Goal: Transaction & Acquisition: Subscribe to service/newsletter

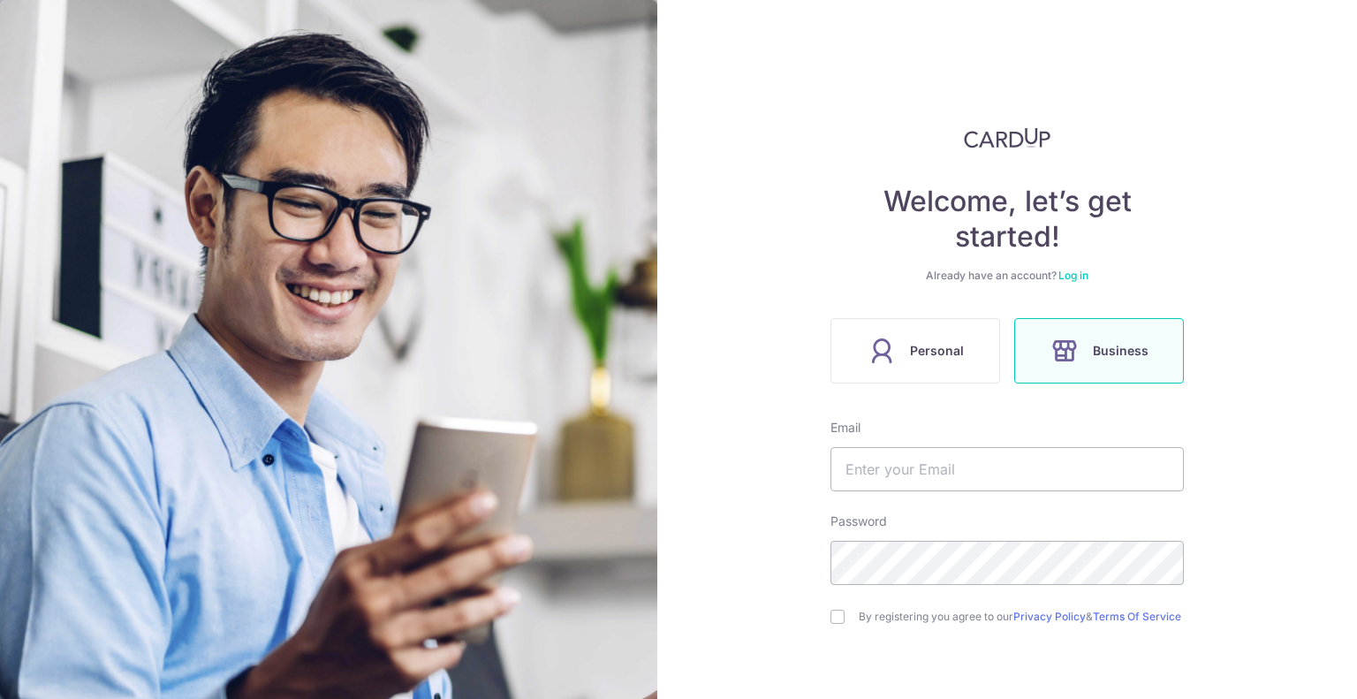
click at [1039, 360] on label "Business" at bounding box center [1099, 350] width 170 height 65
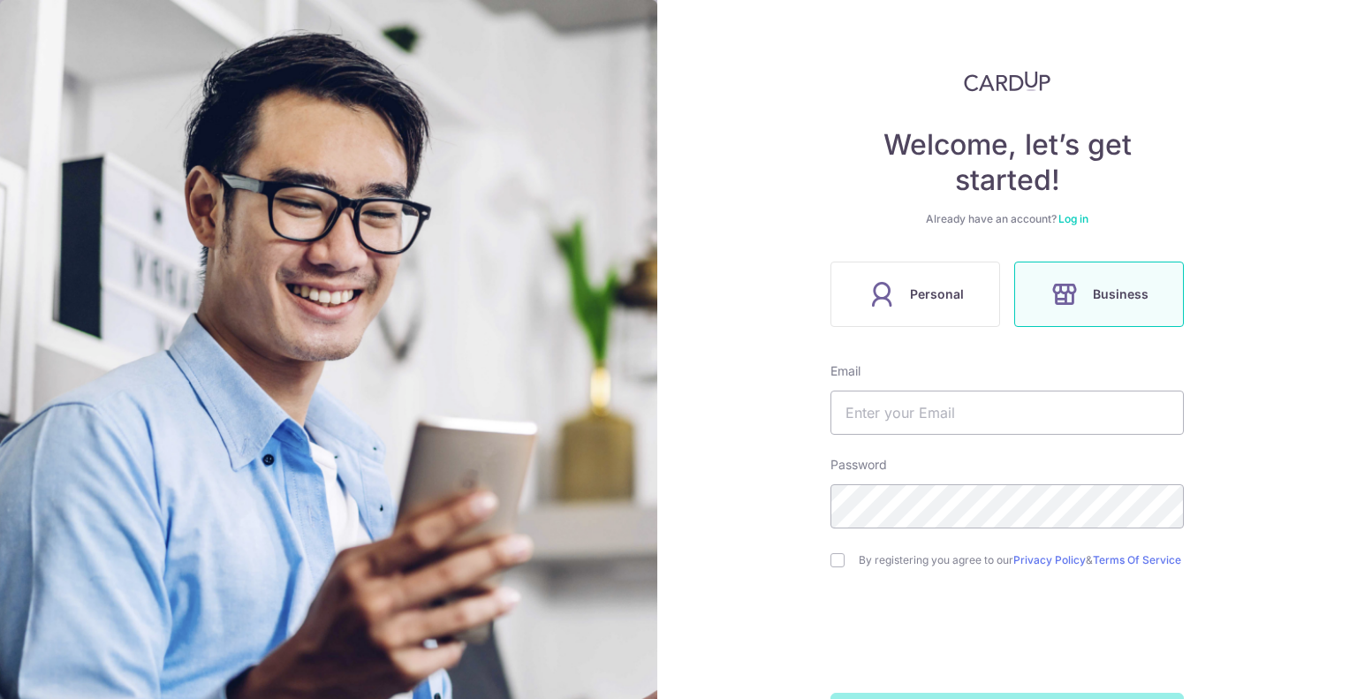
scroll to position [88, 0]
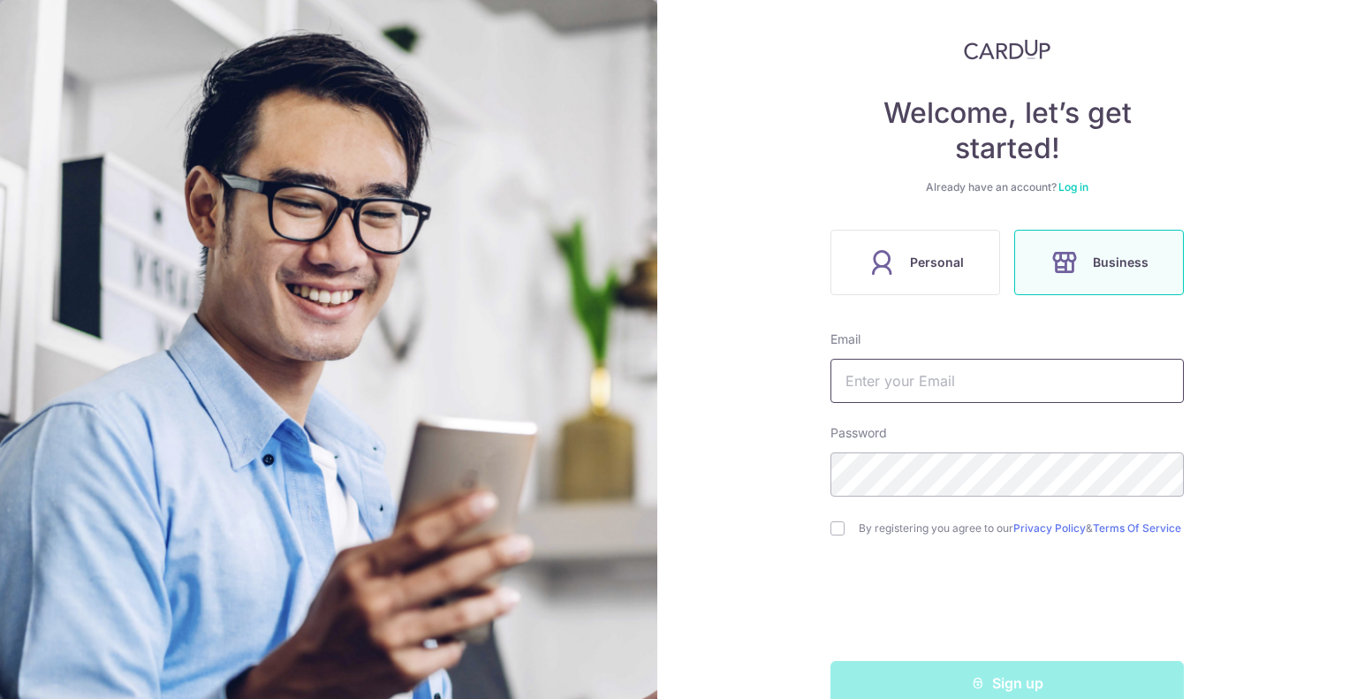
click at [986, 376] on input "text" at bounding box center [1006, 381] width 353 height 44
type input "[EMAIL_ADDRESS][PERSON_NAME][DOMAIN_NAME]"
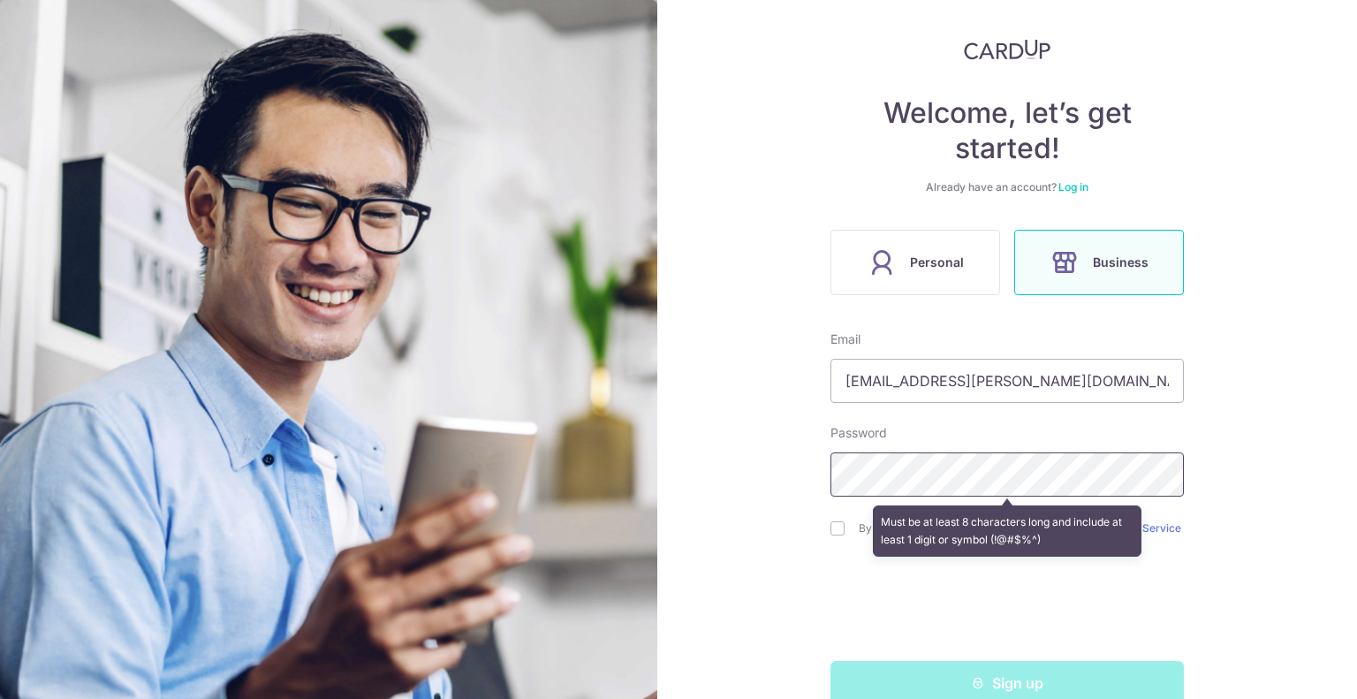
click at [397, 398] on section "Welcome, let’s get started! Already have an account? Log in Personal Business E…" at bounding box center [678, 349] width 1357 height 699
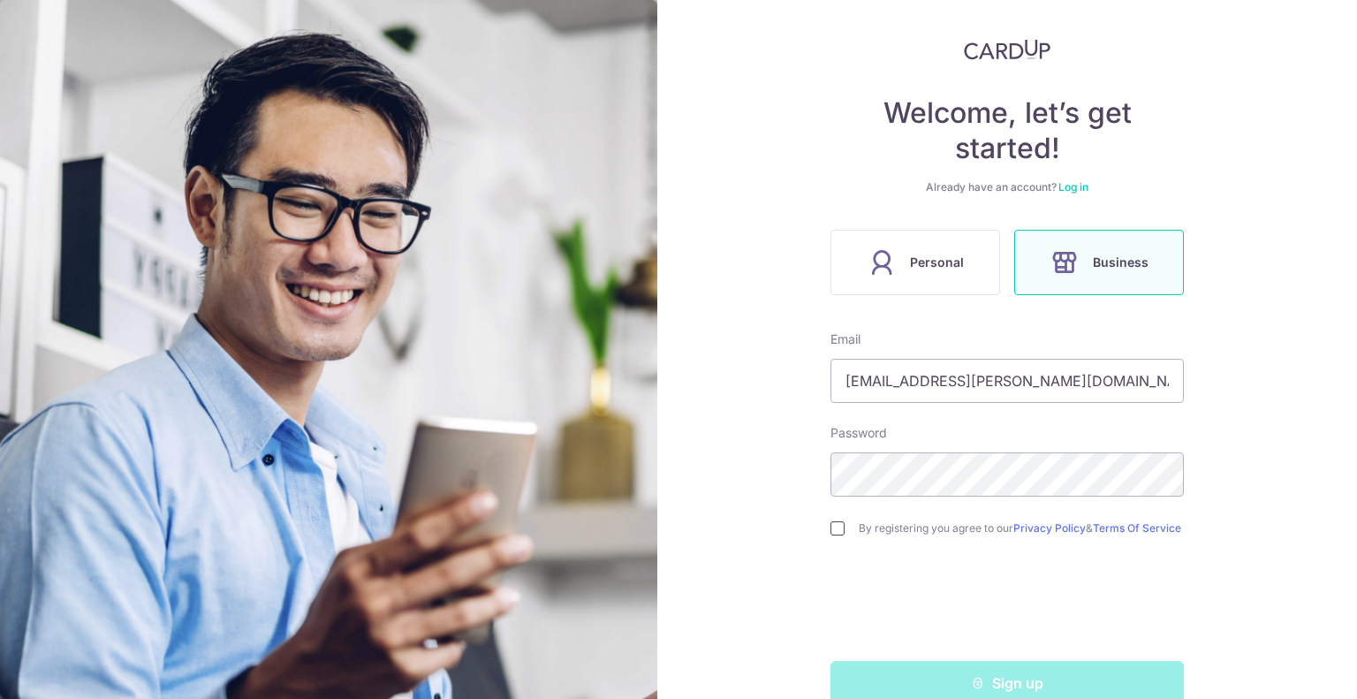
click at [830, 529] on input "checkbox" at bounding box center [837, 528] width 14 height 14
checkbox input "true"
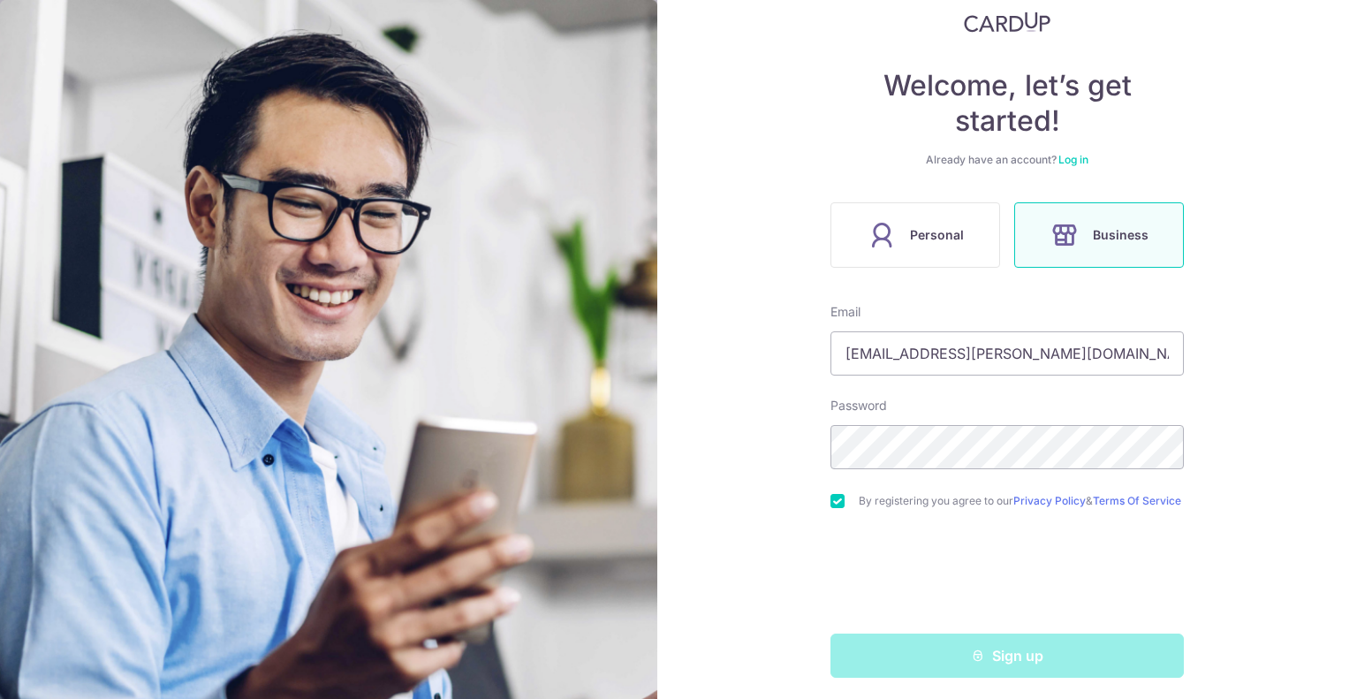
scroll to position [129, 0]
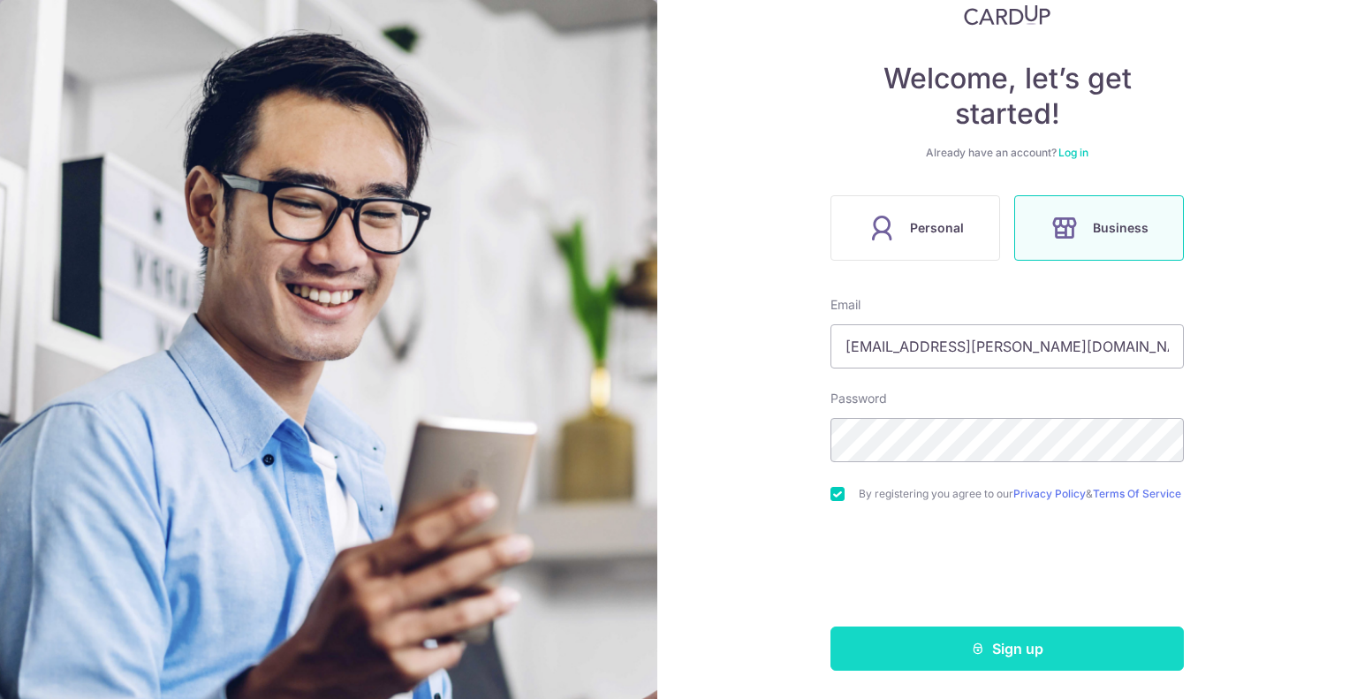
click at [985, 656] on button "Sign up" at bounding box center [1006, 648] width 353 height 44
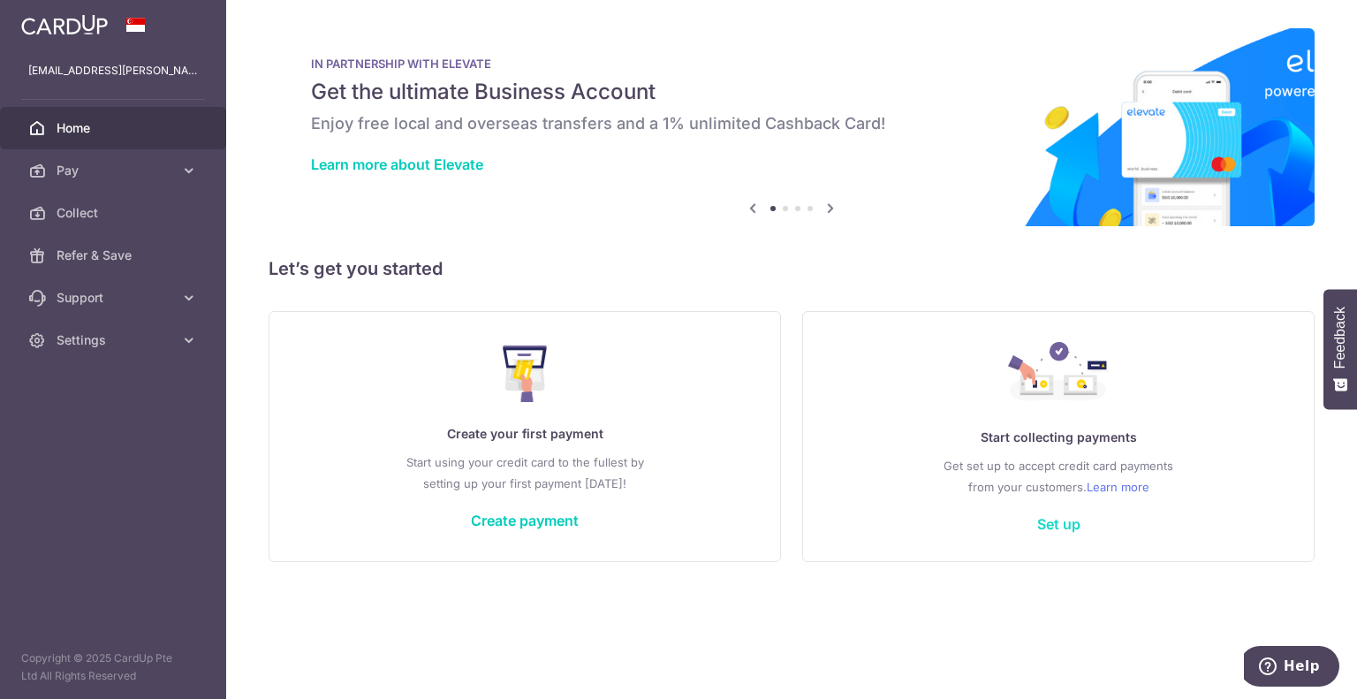
click at [1060, 517] on link "Set up" at bounding box center [1058, 524] width 43 height 18
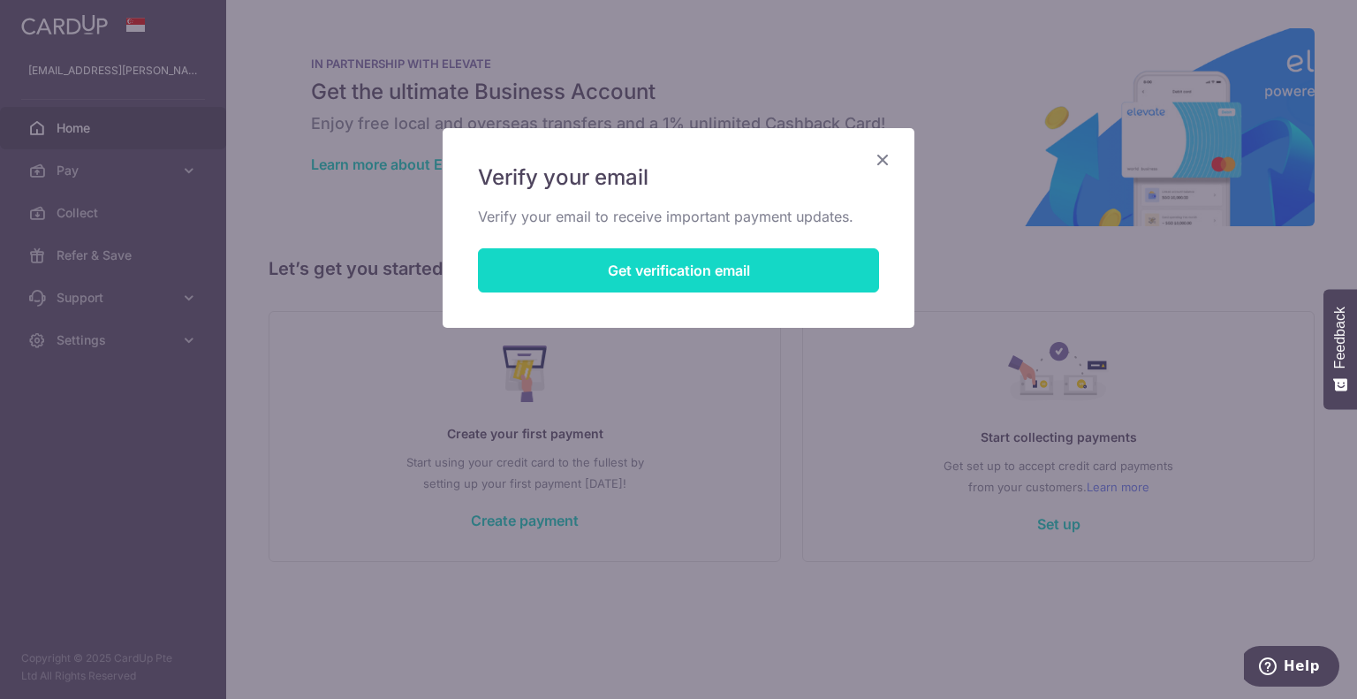
click at [647, 276] on button "Get verification email" at bounding box center [678, 270] width 401 height 44
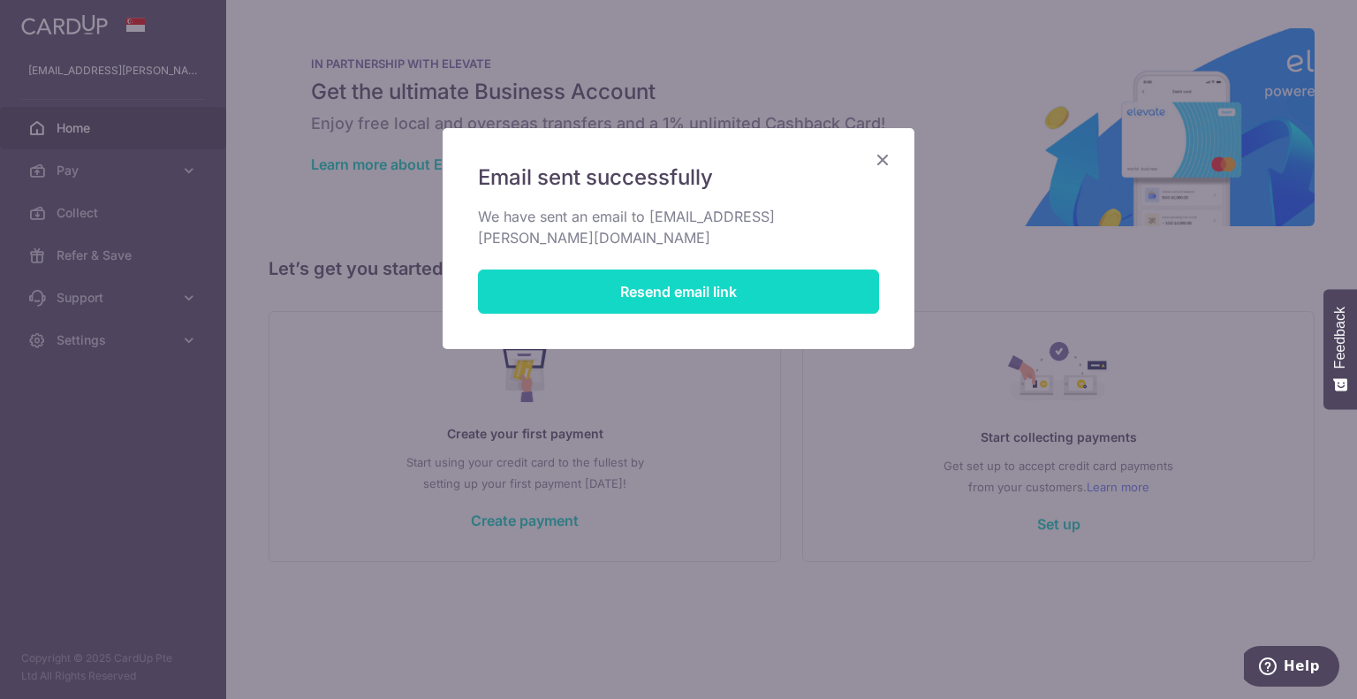
click at [647, 274] on button "Resend email link" at bounding box center [678, 291] width 401 height 44
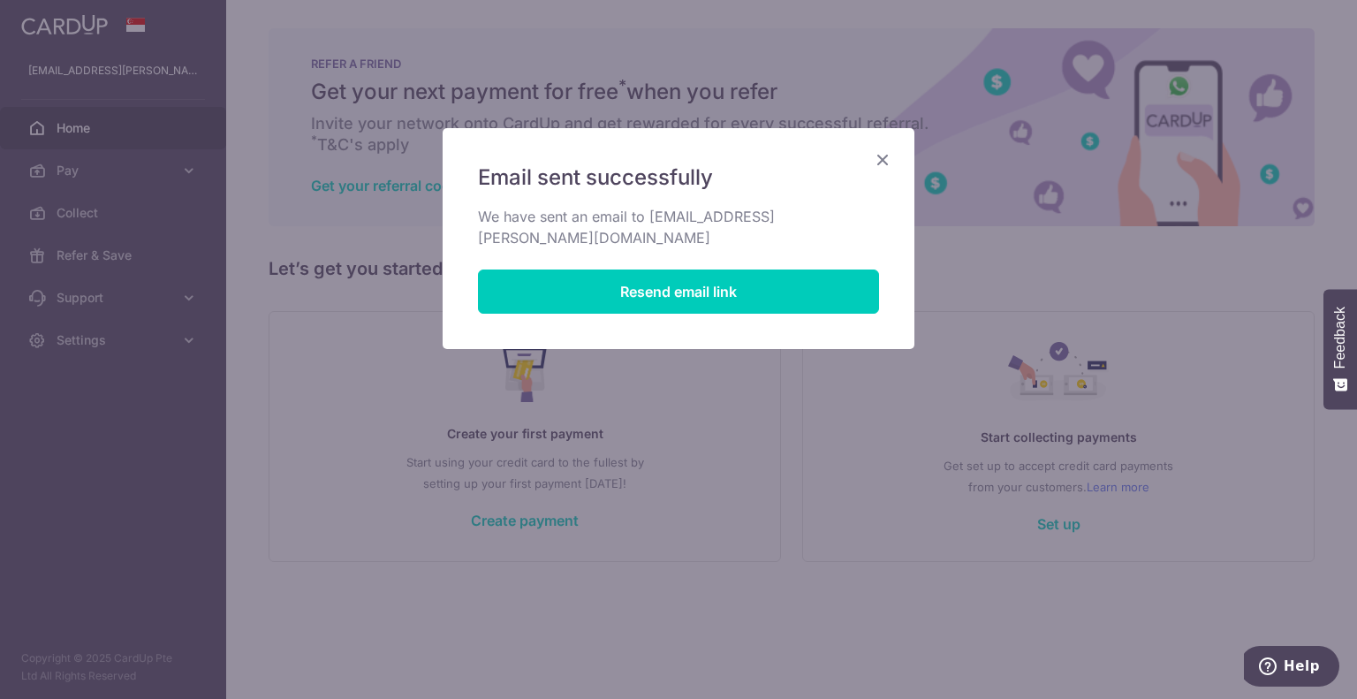
click at [883, 166] on icon "Close" at bounding box center [882, 159] width 21 height 22
